Goal: Information Seeking & Learning: Learn about a topic

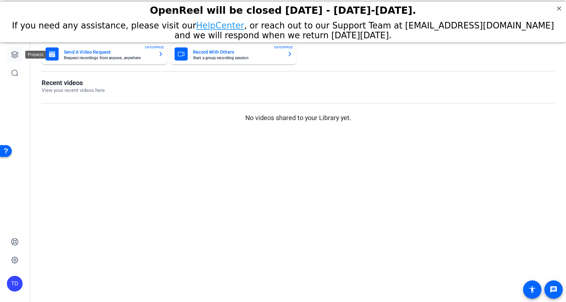
click at [16, 56] on icon at bounding box center [14, 54] width 7 height 7
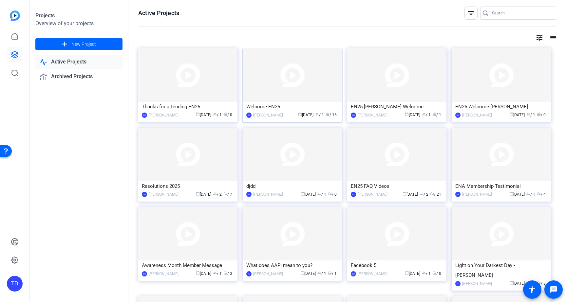
click at [313, 88] on img at bounding box center [292, 75] width 99 height 54
click at [402, 183] on div "EN25 FAQ Videos" at bounding box center [397, 187] width 92 height 10
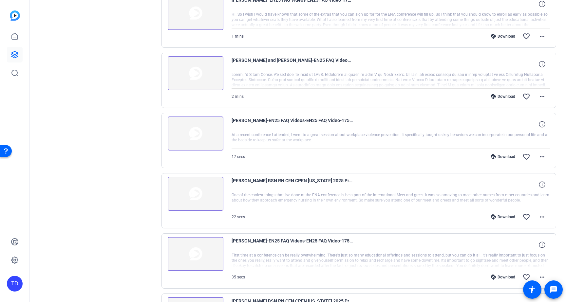
scroll to position [422, 0]
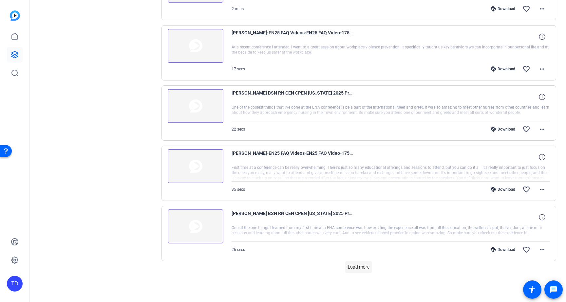
click at [359, 272] on span at bounding box center [358, 267] width 27 height 16
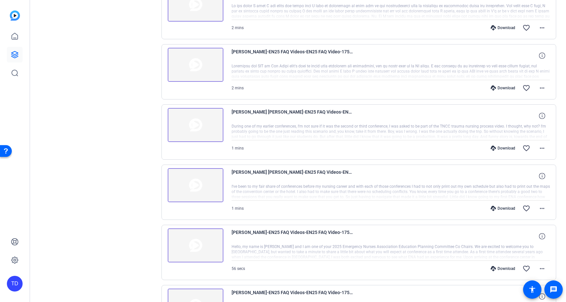
scroll to position [1025, 0]
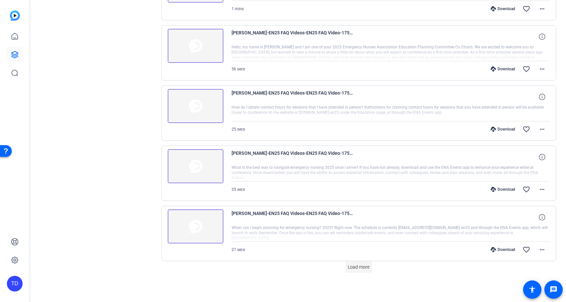
click at [361, 270] on span "Load more" at bounding box center [359, 267] width 22 height 7
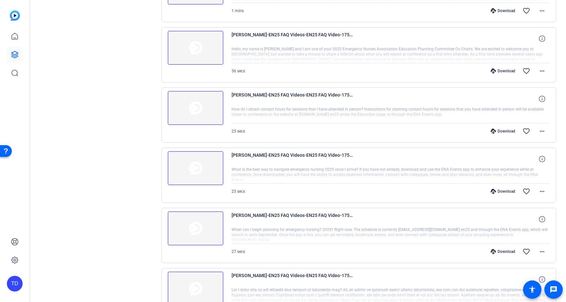
scroll to position [1074, 0]
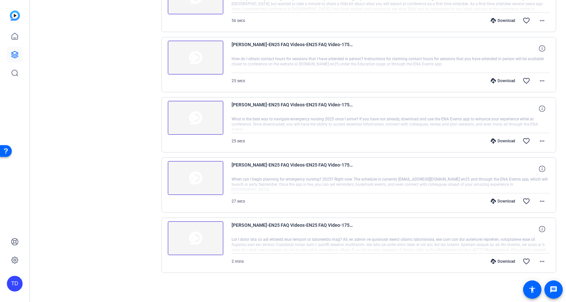
click at [204, 241] on img at bounding box center [196, 238] width 56 height 34
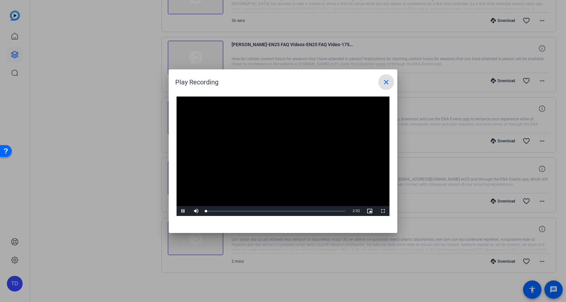
click at [288, 158] on video "Video Player" at bounding box center [283, 157] width 213 height 120
click at [270, 210] on div "Loaded : 100.00% 0:56 0:00" at bounding box center [276, 211] width 146 height 10
click at [312, 210] on div "Loaded : 100.00% 1:32 0:56" at bounding box center [276, 211] width 146 height 10
click at [391, 84] on span at bounding box center [386, 82] width 16 height 16
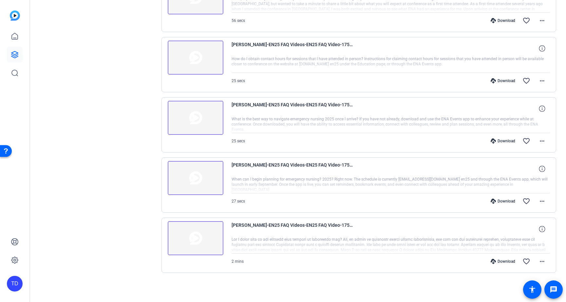
scroll to position [971, 0]
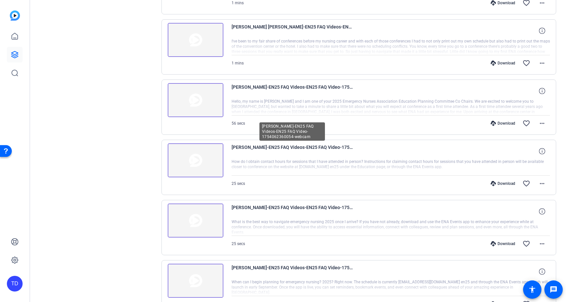
click at [263, 149] on span "[PERSON_NAME]-EN25 FAQ Videos-EN25 FAQ Video-1754062360054-webcam" at bounding box center [292, 152] width 121 height 16
click at [541, 155] on span at bounding box center [542, 152] width 16 height 16
click at [535, 92] on span at bounding box center [542, 91] width 16 height 16
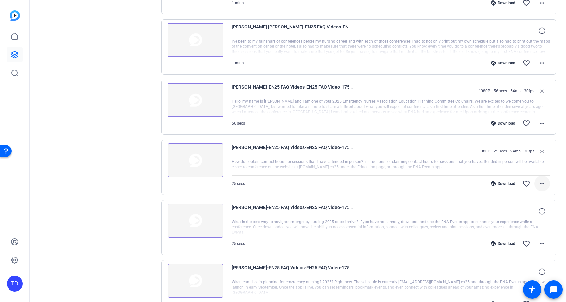
click at [543, 187] on span at bounding box center [542, 184] width 16 height 16
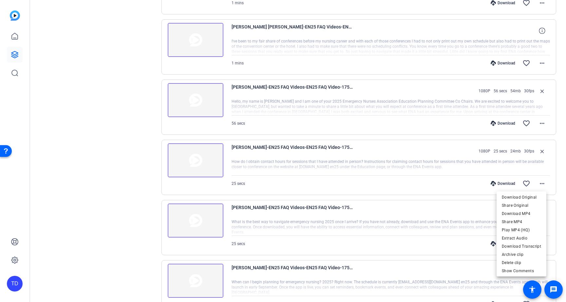
click at [434, 141] on div at bounding box center [283, 151] width 566 height 302
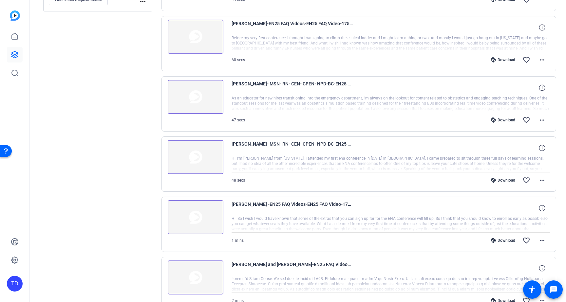
scroll to position [96, 0]
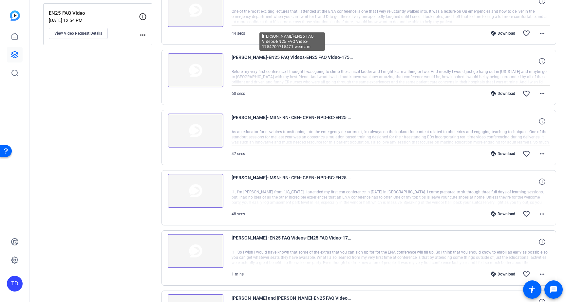
click at [353, 63] on span "[PERSON_NAME]-EN25 FAQ Videos-EN25 FAQ Video-1754700715471-webcam" at bounding box center [292, 61] width 121 height 16
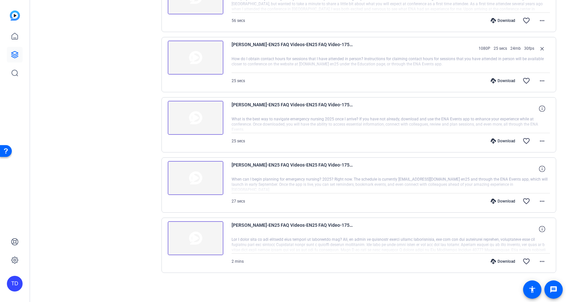
scroll to position [0, 0]
click at [213, 246] on img at bounding box center [196, 238] width 56 height 34
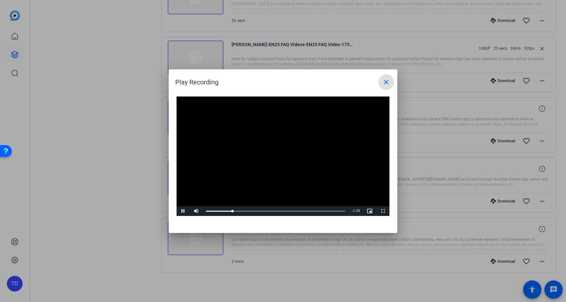
click at [271, 151] on video "Video Player" at bounding box center [283, 157] width 213 height 120
click at [386, 83] on mat-icon "close" at bounding box center [386, 82] width 8 height 8
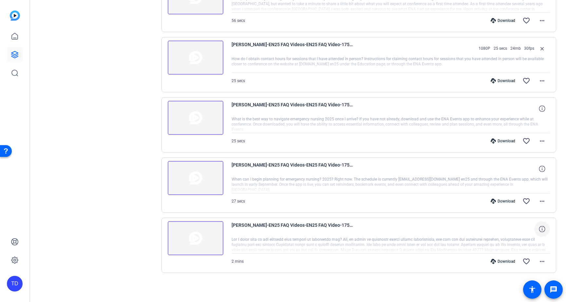
click at [539, 229] on icon at bounding box center [542, 229] width 6 height 6
click at [542, 263] on mat-icon "more_horiz" at bounding box center [542, 262] width 8 height 8
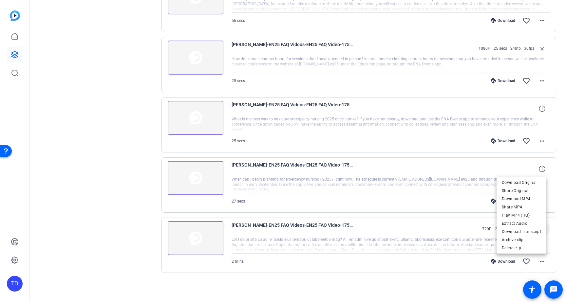
click at [387, 266] on div at bounding box center [283, 151] width 566 height 302
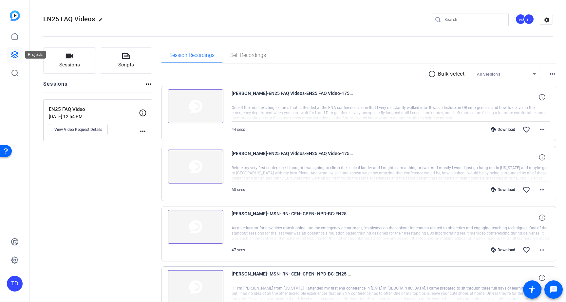
click at [18, 54] on icon at bounding box center [15, 55] width 8 height 8
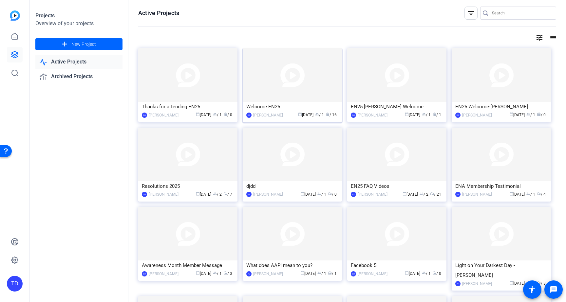
click at [304, 99] on img at bounding box center [292, 75] width 99 height 54
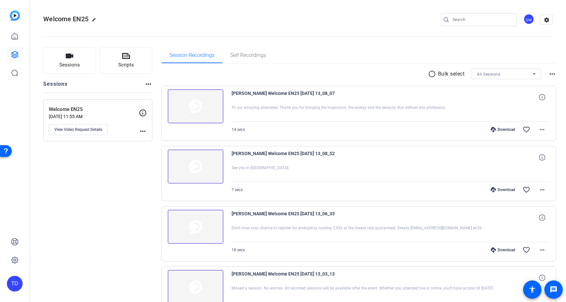
click at [199, 103] on img at bounding box center [196, 106] width 56 height 34
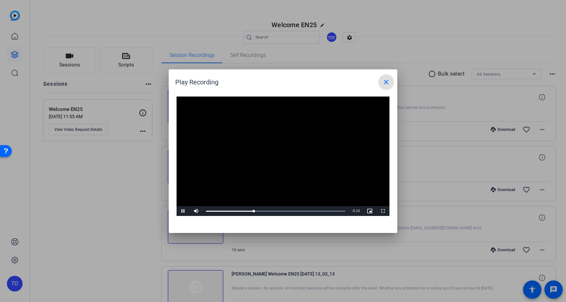
click at [182, 211] on span "Video Player" at bounding box center [183, 211] width 13 height 0
click at [387, 81] on mat-icon "close" at bounding box center [386, 82] width 8 height 8
